Goal: Check status

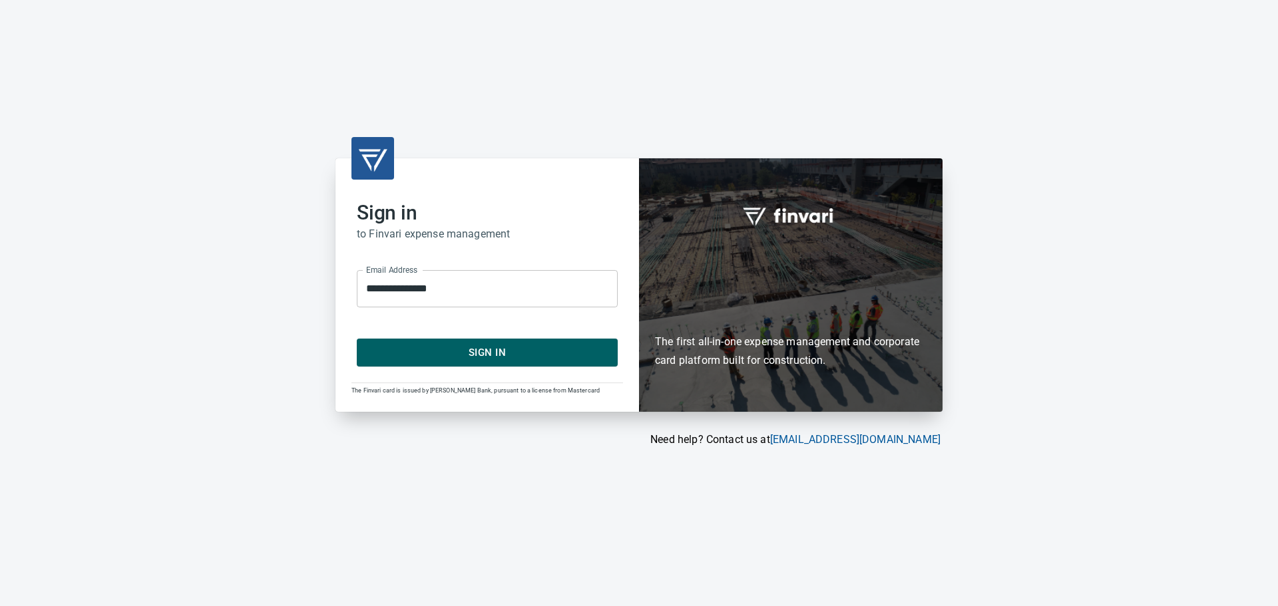
drag, startPoint x: 423, startPoint y: 339, endPoint x: 431, endPoint y: 352, distance: 15.0
click at [423, 340] on button "Sign In" at bounding box center [487, 353] width 261 height 28
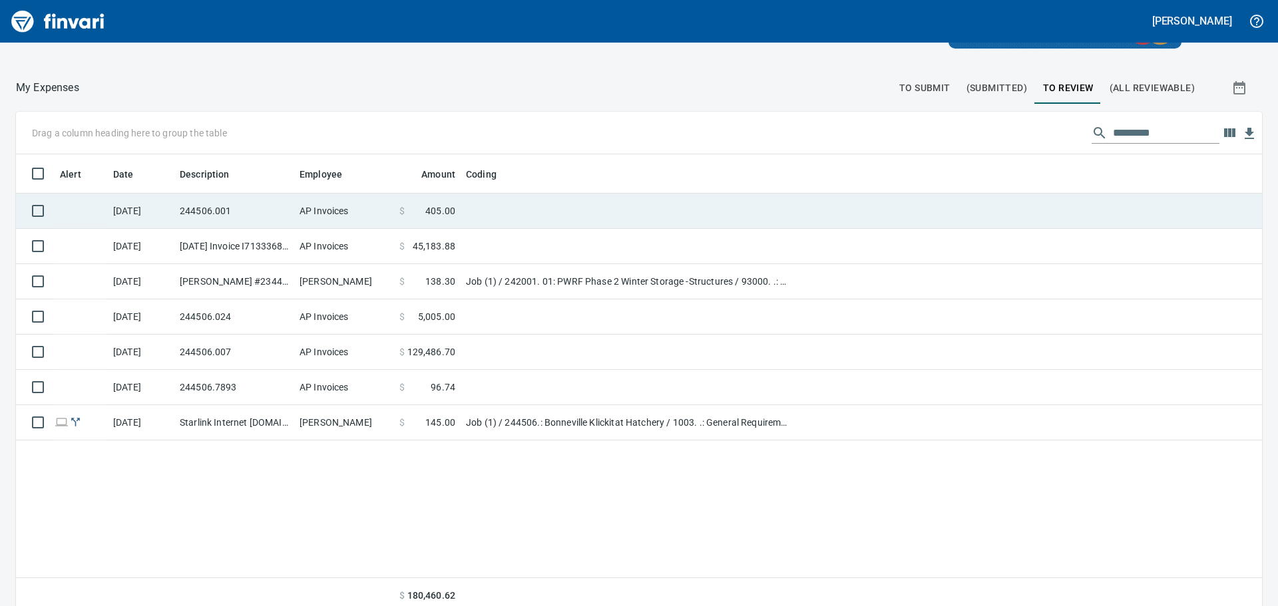
scroll to position [150, 0]
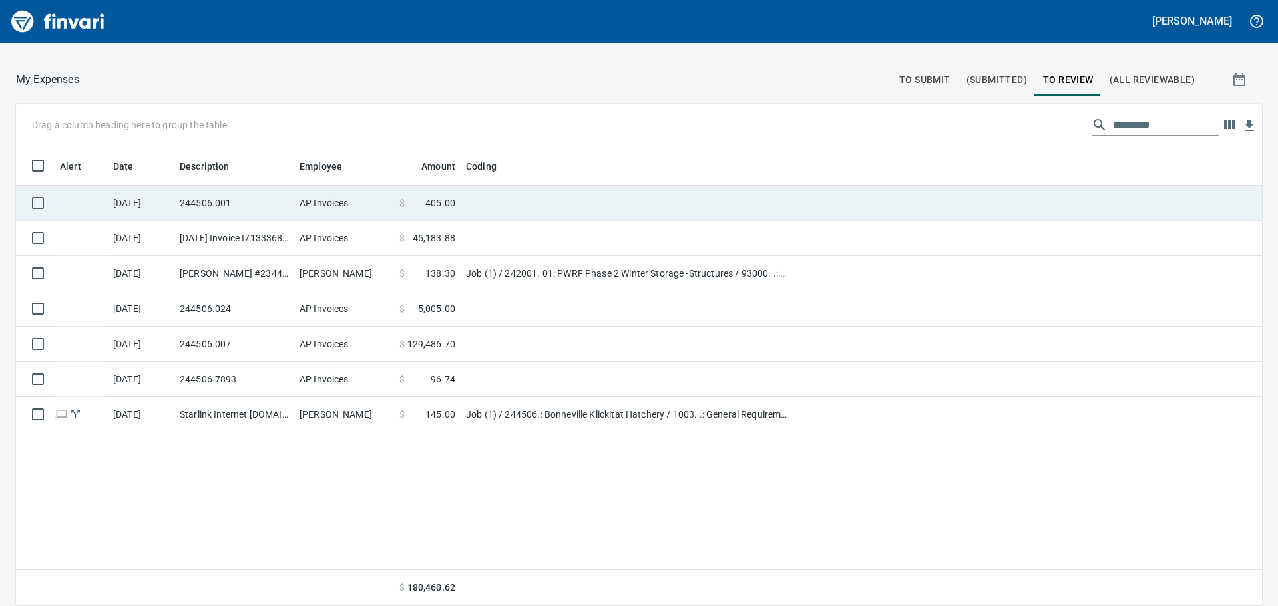
click at [284, 204] on td "244506.001" at bounding box center [234, 203] width 120 height 35
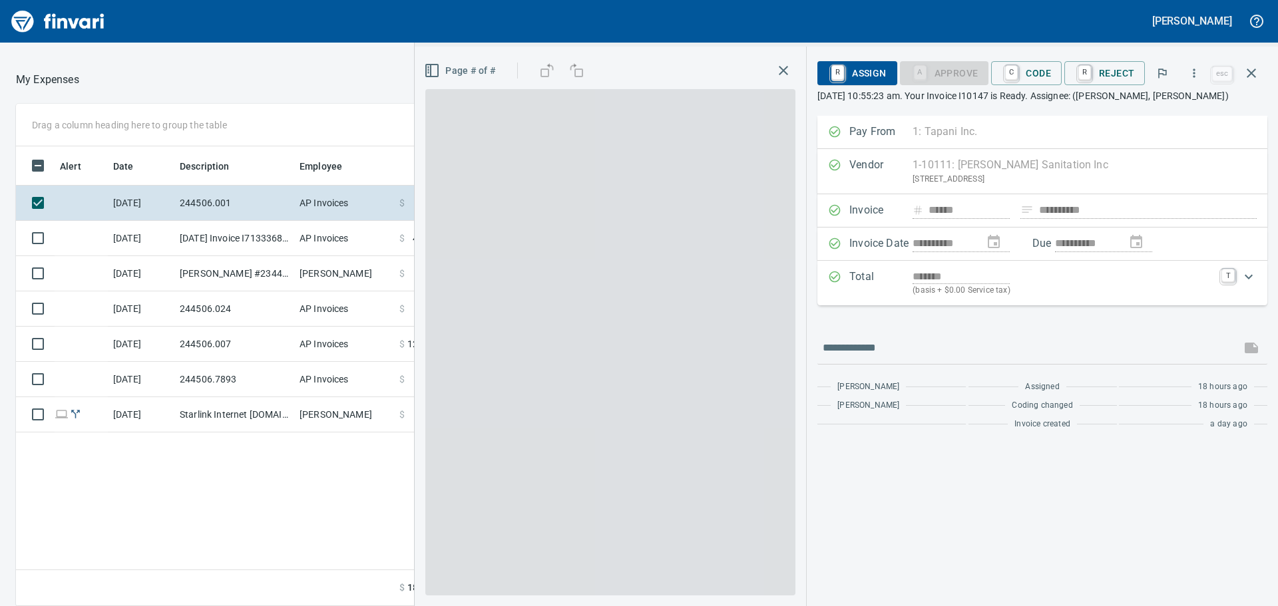
scroll to position [450, 893]
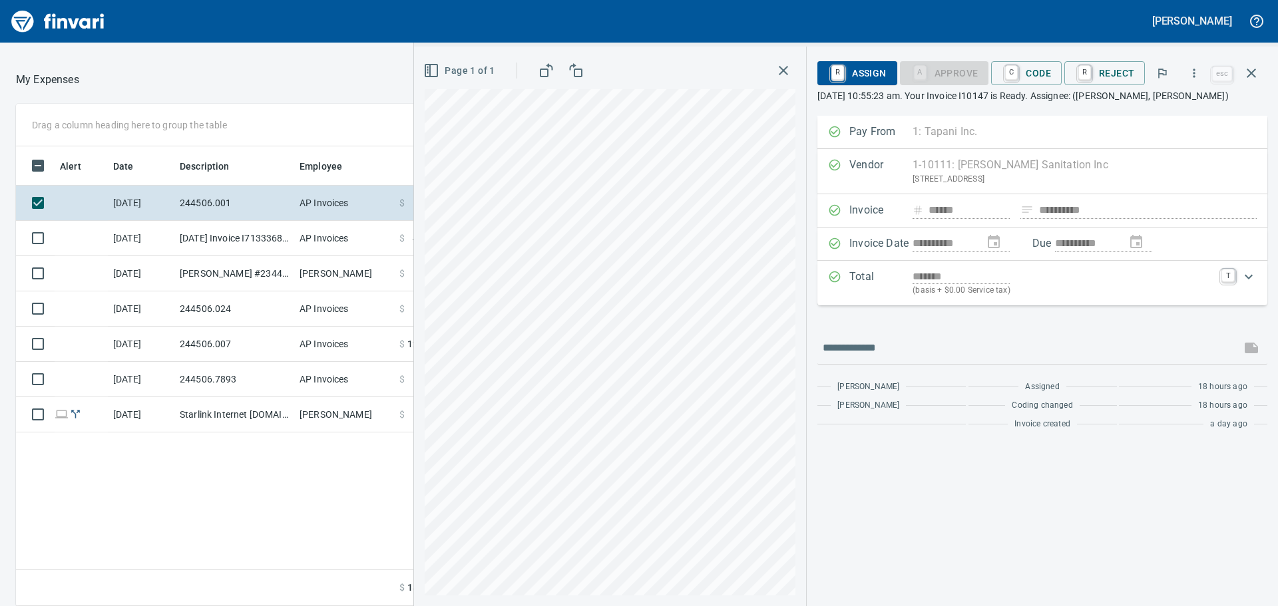
drag, startPoint x: 335, startPoint y: 494, endPoint x: 398, endPoint y: 459, distance: 71.8
click at [339, 492] on div "Alert Date Description Employee Amount Coding [DATE] 244506.001 AP Invoices $ 4…" at bounding box center [472, 376] width 913 height 461
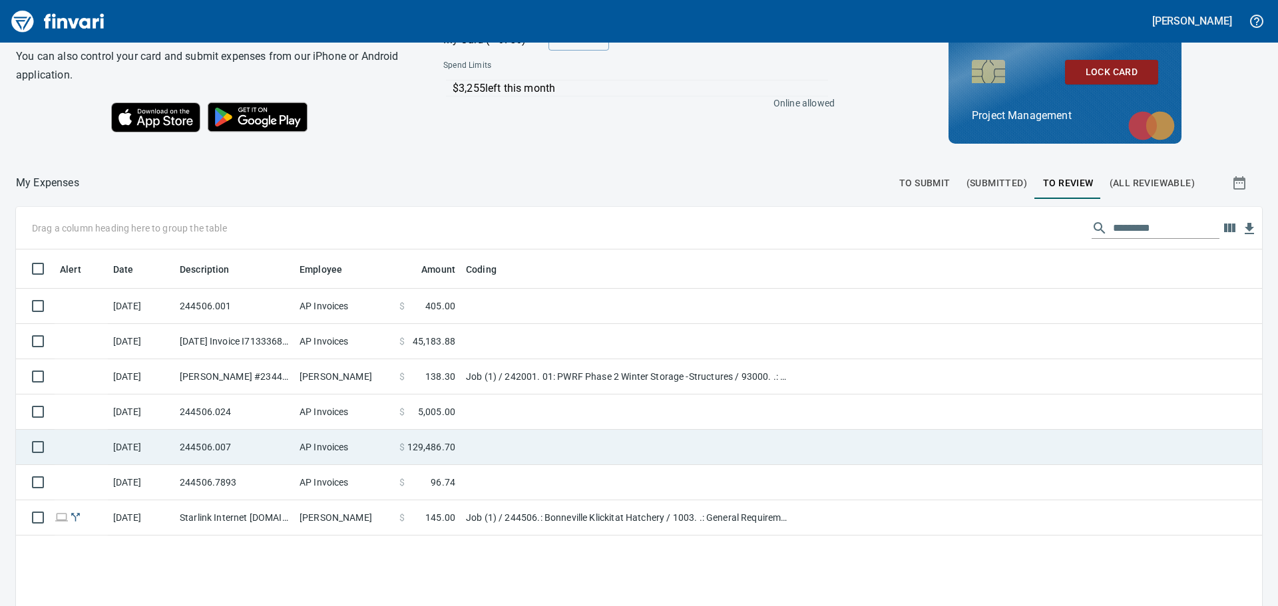
scroll to position [133, 0]
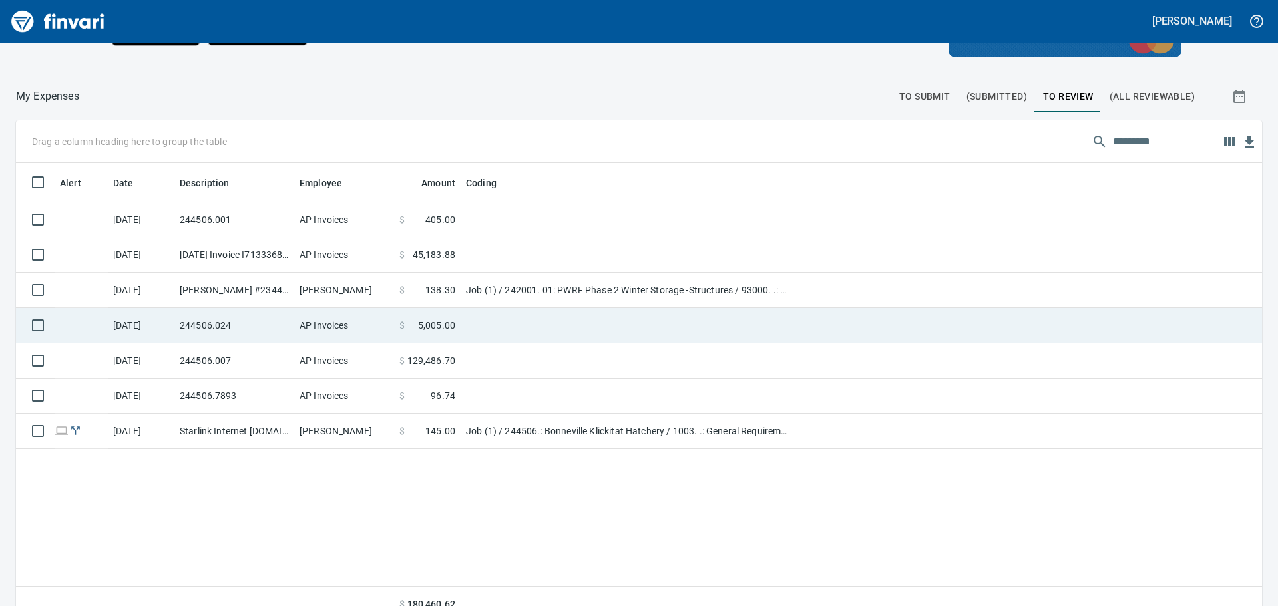
click at [138, 322] on td "[DATE]" at bounding box center [141, 325] width 67 height 35
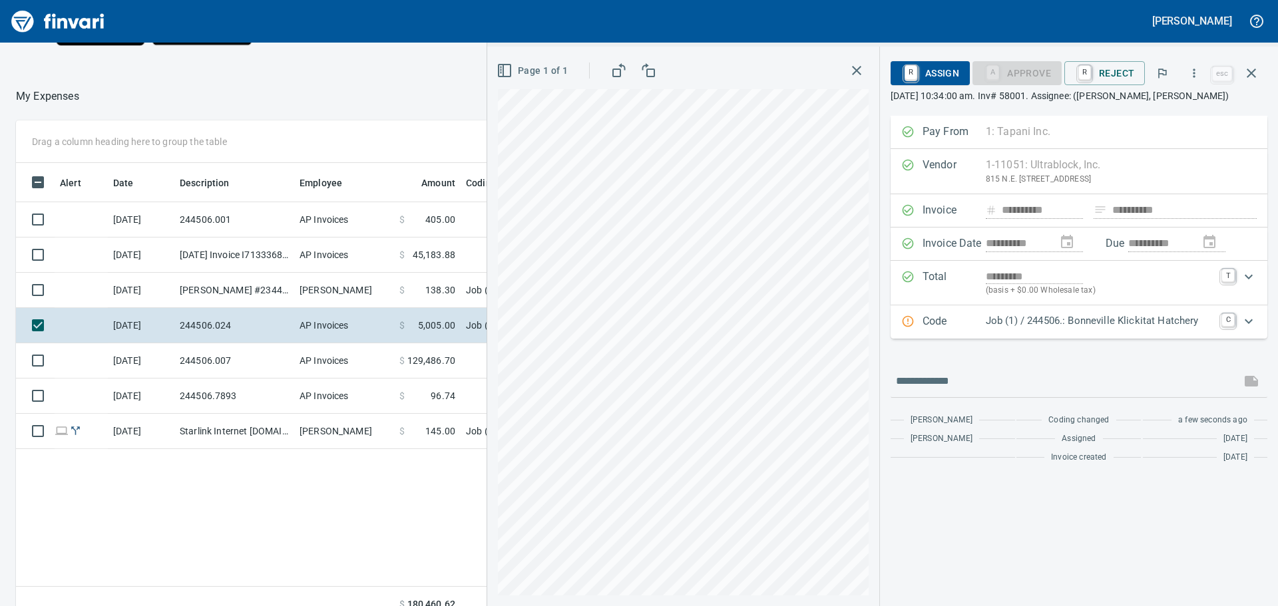
scroll to position [450, 893]
click at [1201, 70] on icon "button" at bounding box center [1193, 73] width 13 height 13
click at [1155, 113] on span "Download" at bounding box center [1192, 112] width 128 height 16
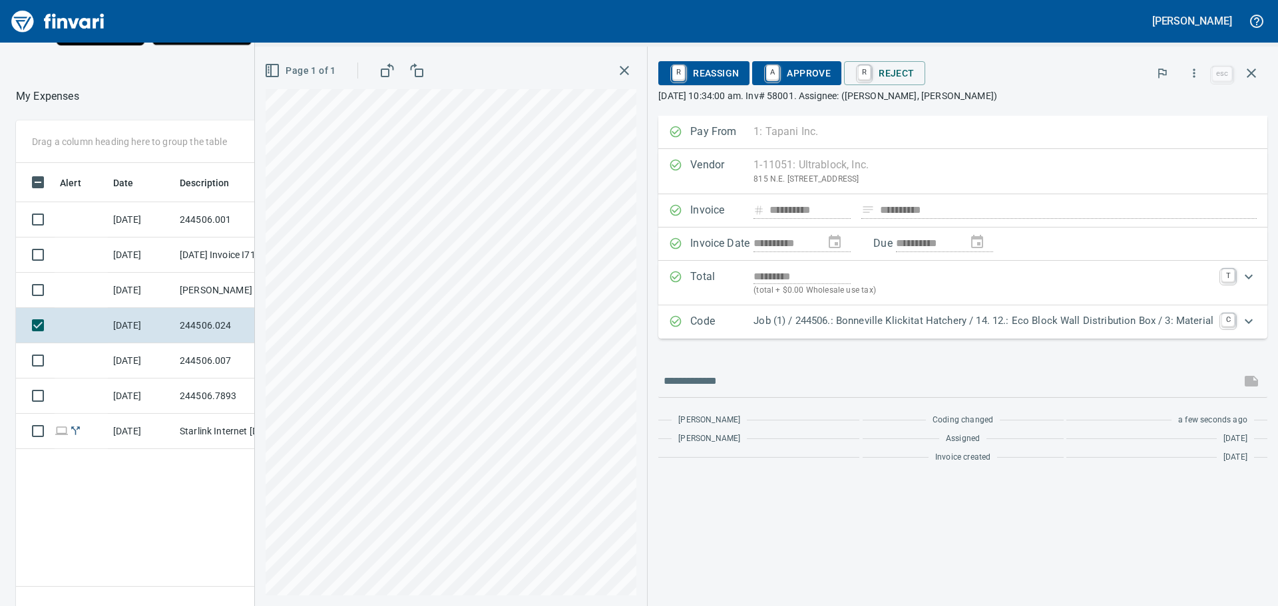
type input "**********"
type input "*******"
